Goal: Transaction & Acquisition: Obtain resource

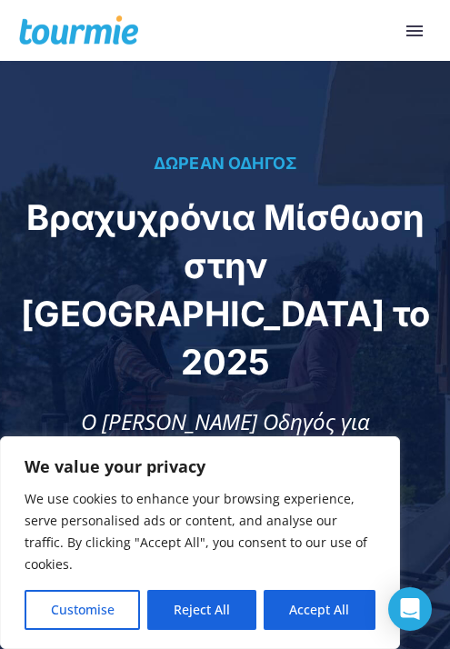
click at [328, 621] on button "Accept All" at bounding box center [319, 610] width 112 height 40
checkbox input "true"
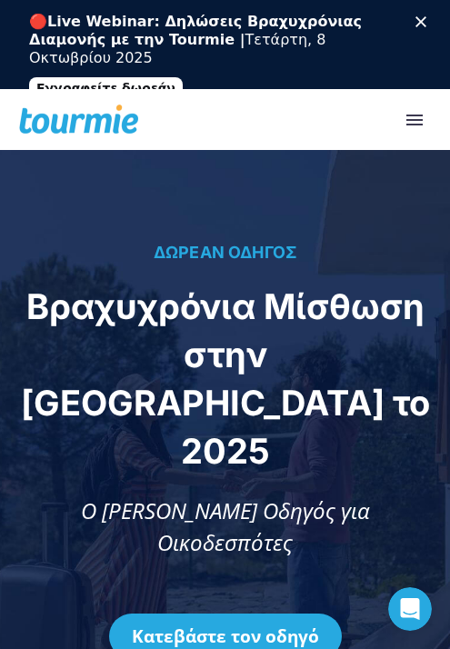
click at [283, 613] on link "Κατεβάστε τον οδηγό" at bounding box center [225, 635] width 233 height 45
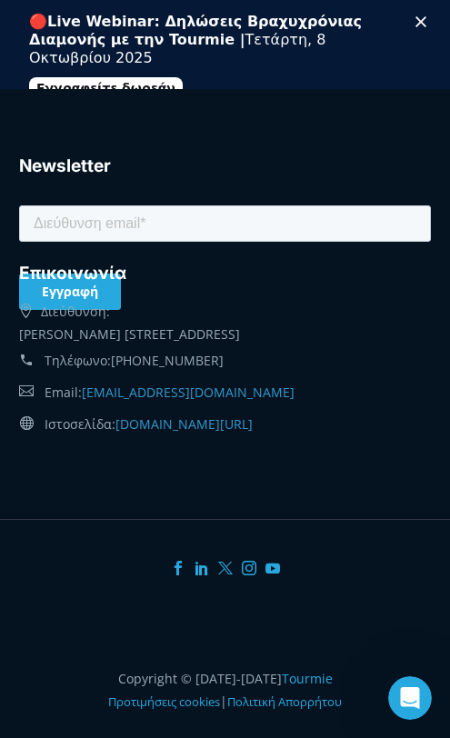
scroll to position [3768, 0]
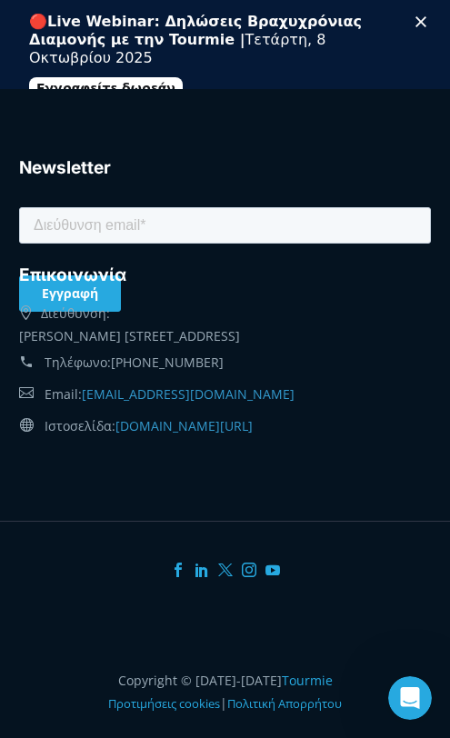
click at [425, 25] on icon "Κλείσιμο" at bounding box center [420, 21] width 11 height 11
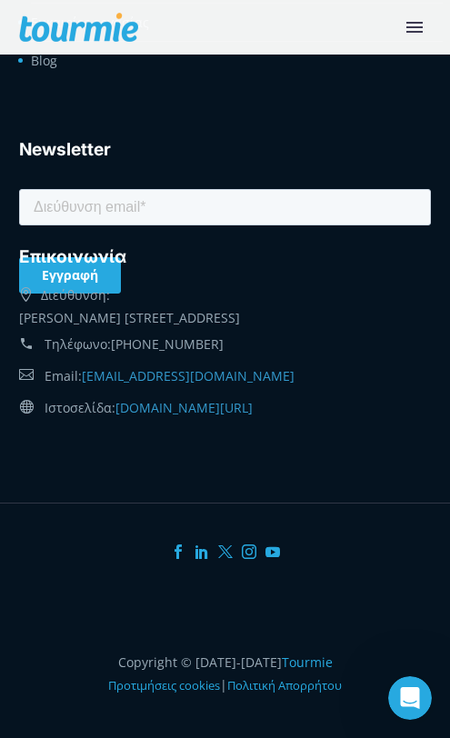
scroll to position [3679, 0]
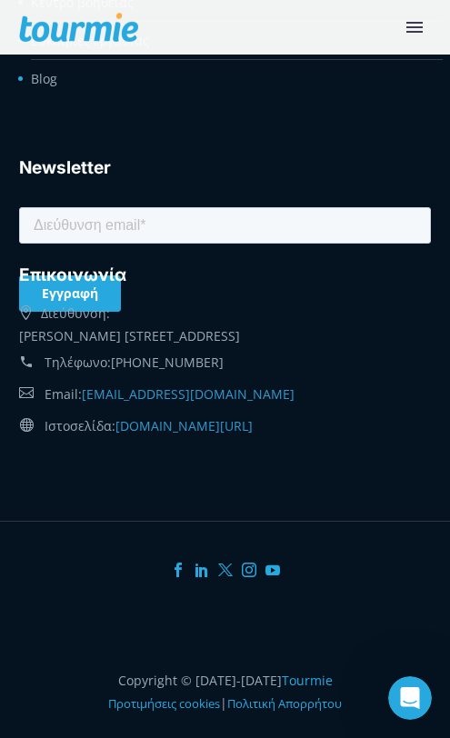
click at [430, 33] on button "Primary Menu" at bounding box center [414, 27] width 33 height 27
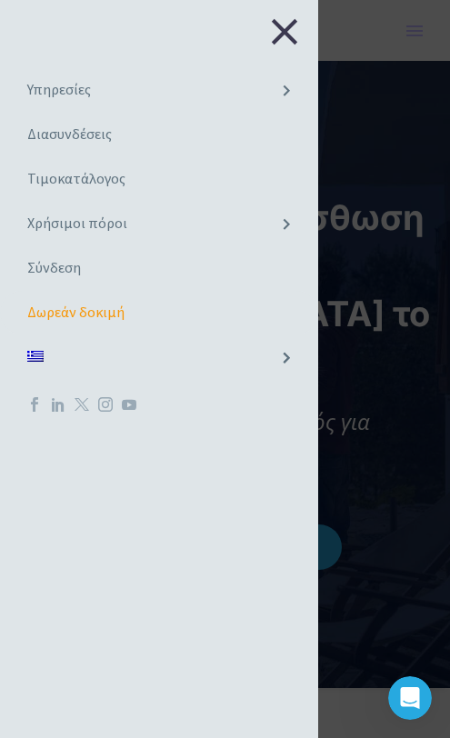
scroll to position [0, 0]
click at [256, 47] on div "Close Υπηρεσίες Για ξενοδοχεία Online check-in Οδηγός επισκεπτών Ψηφιακός conci…" at bounding box center [159, 369] width 318 height 738
click at [264, 52] on div "Close Υπηρεσίες Για ξενοδοχεία Online check-in Οδηγός επισκεπτών Ψηφιακός conci…" at bounding box center [159, 369] width 318 height 738
click at [270, 36] on button "Close" at bounding box center [284, 31] width 33 height 27
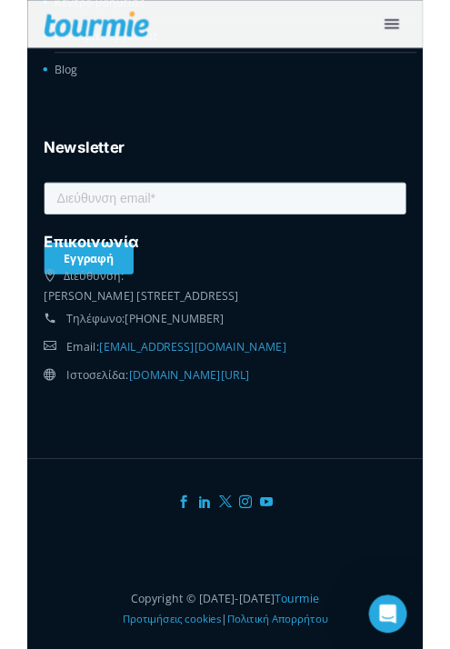
scroll to position [3658, 0]
